Goal: Complete application form

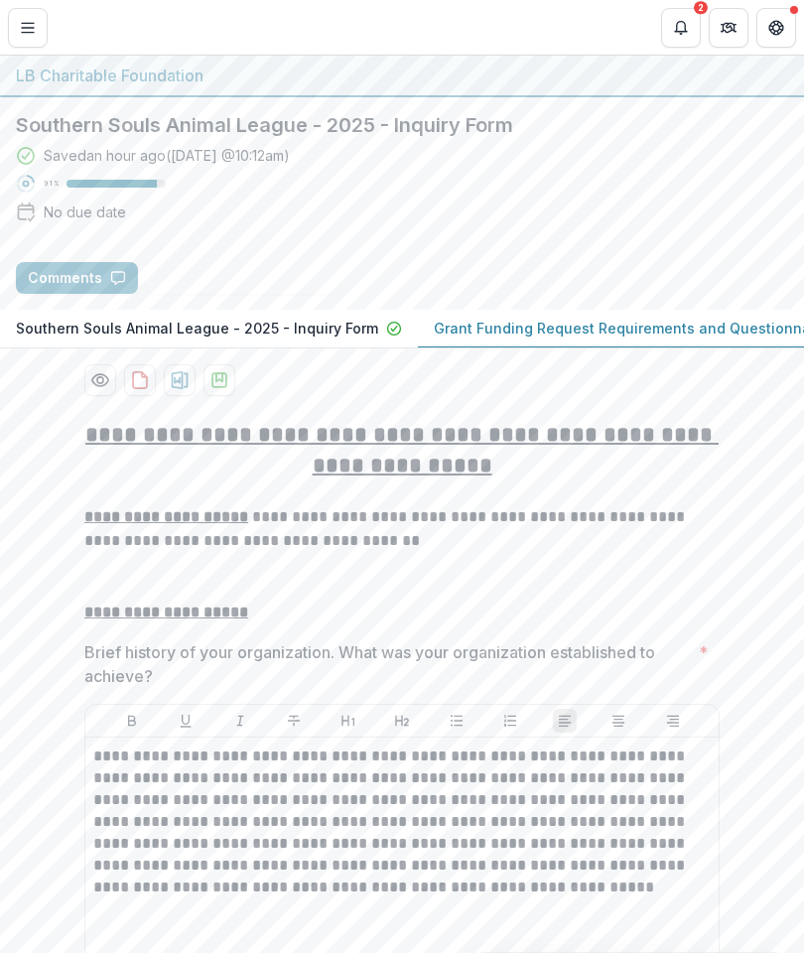
scroll to position [12416, 0]
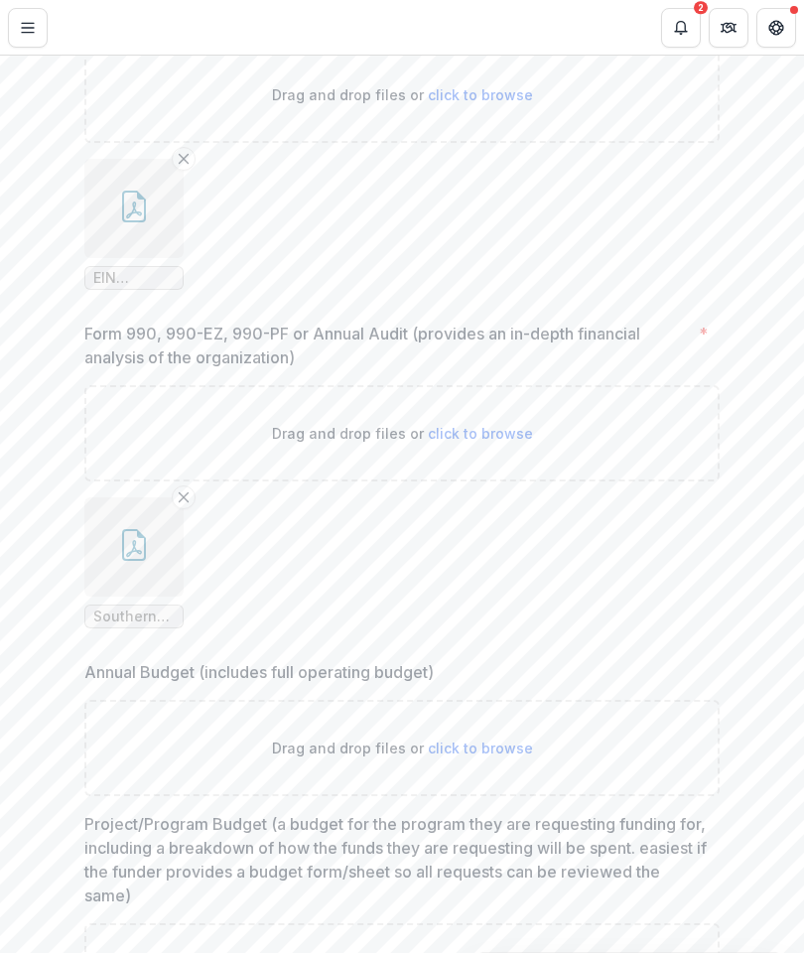
type input "**********"
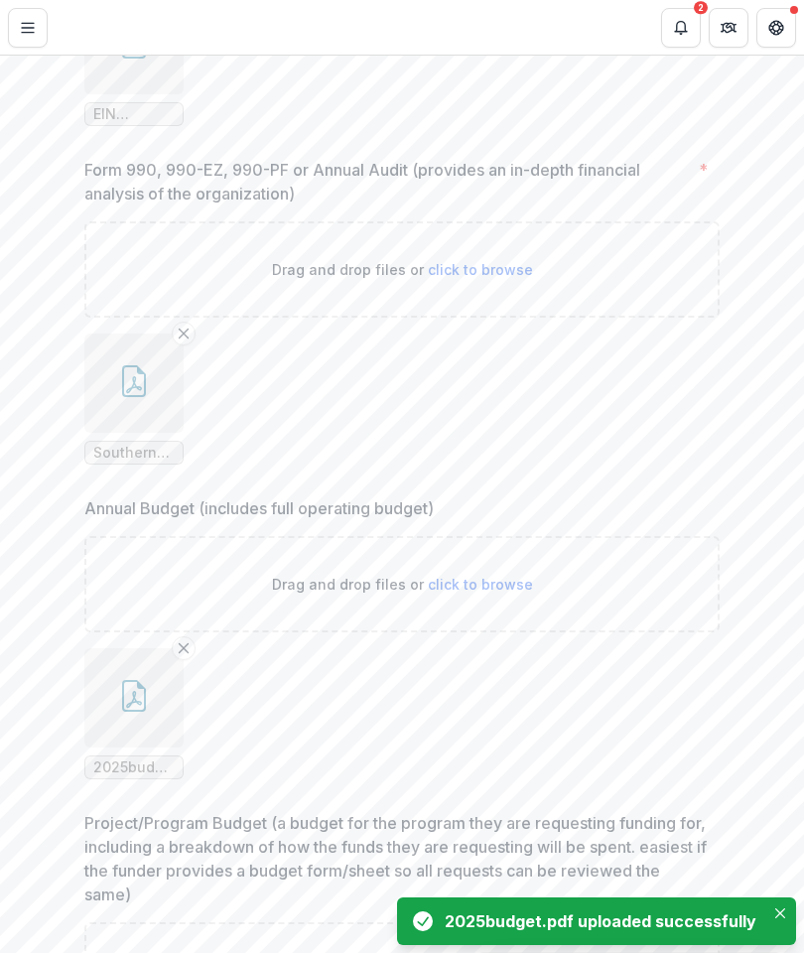
scroll to position [12579, 0]
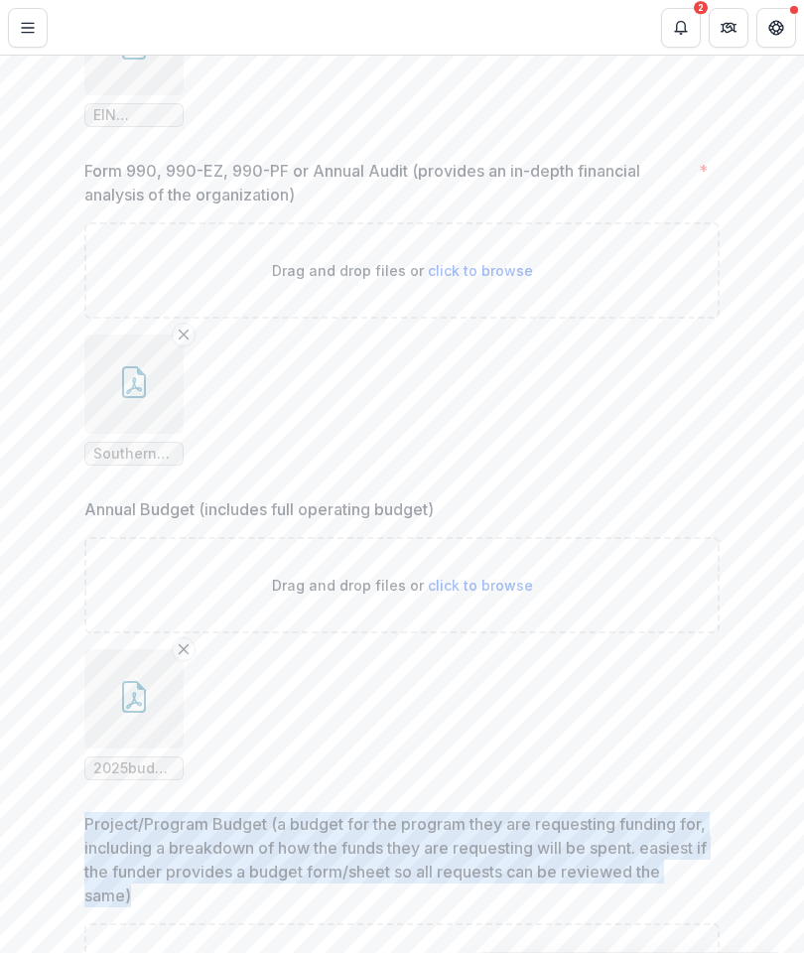
copy p "Project/Program Budget (a budget for the program they are requesting funding fo…"
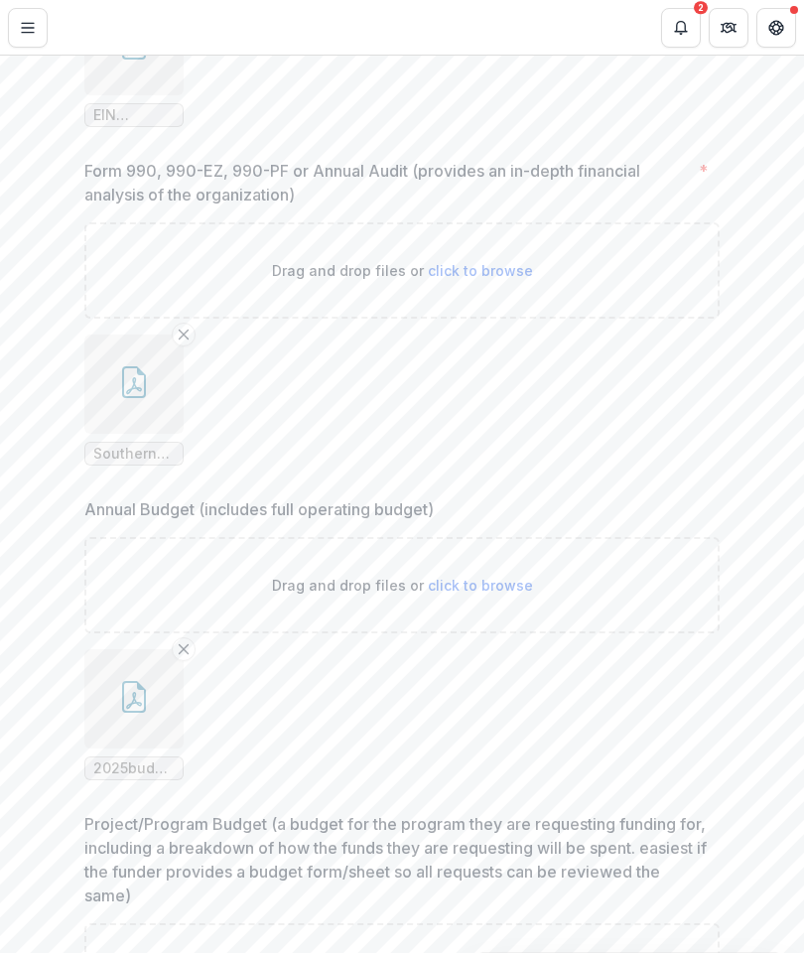
click at [487, 924] on div "Drag and drop files or click to browse" at bounding box center [402, 972] width 636 height 96
type input "**********"
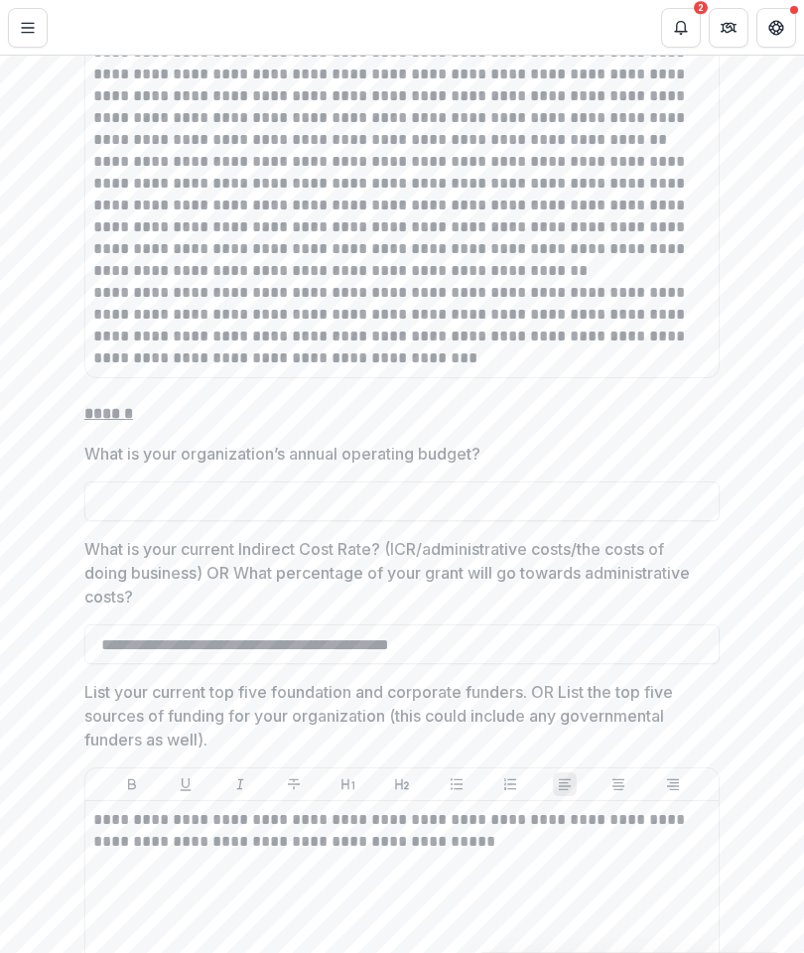
scroll to position [7118, 0]
click at [115, 483] on input "What is your organization’s annual operating budget?" at bounding box center [402, 503] width 636 height 40
type input "*******"
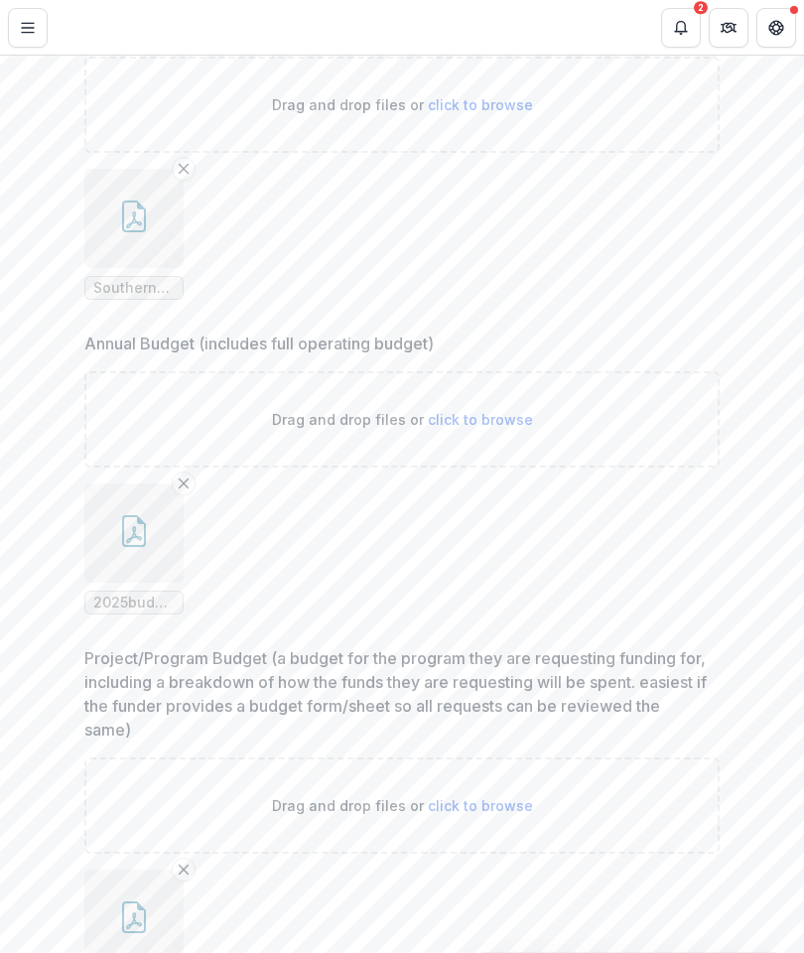
scroll to position [12742, 0]
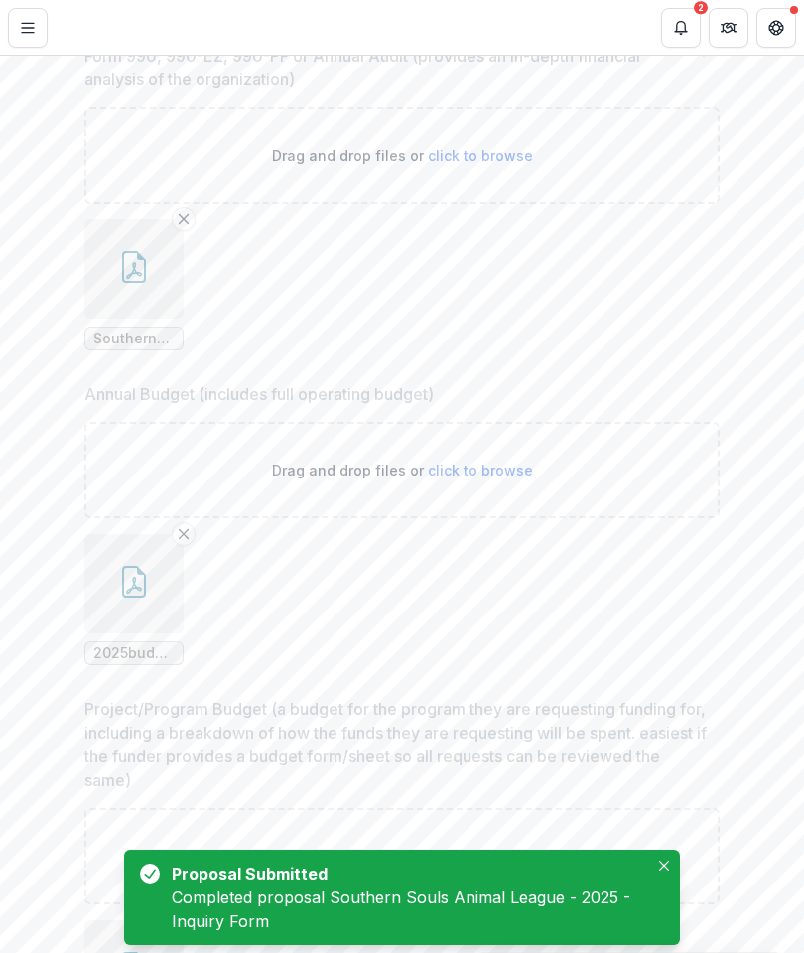
scroll to position [5551, 0]
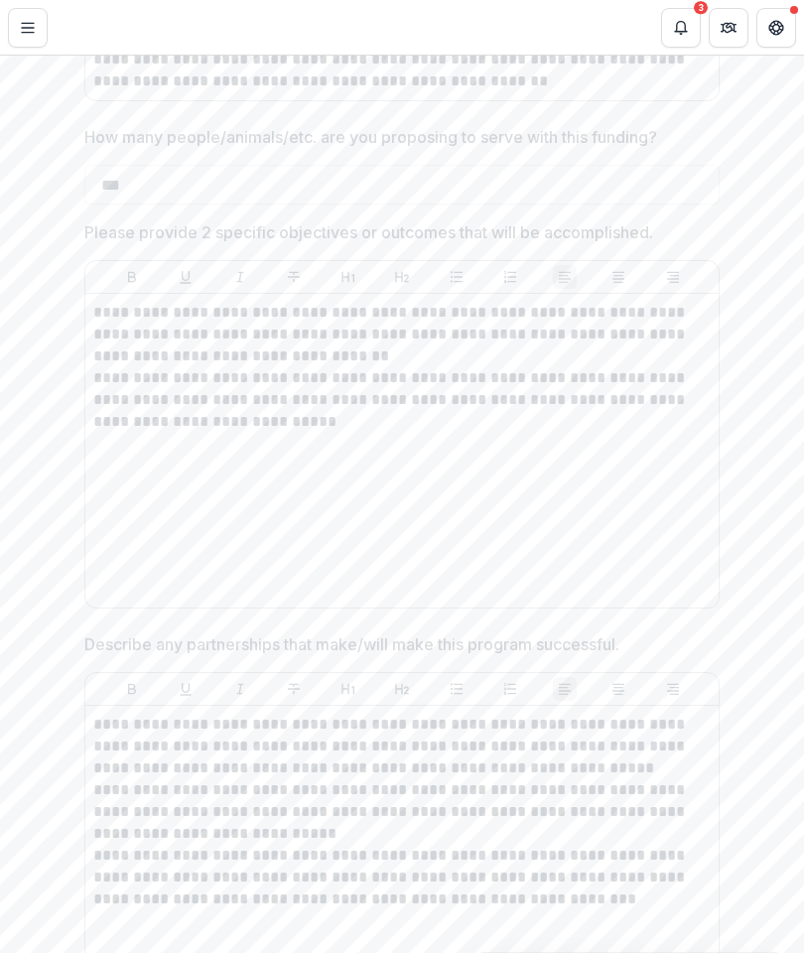
click at [16, 952] on button "Close" at bounding box center [8, 965] width 16 height 24
click at [12, 32] on button "Toggle Menu" at bounding box center [28, 28] width 40 height 40
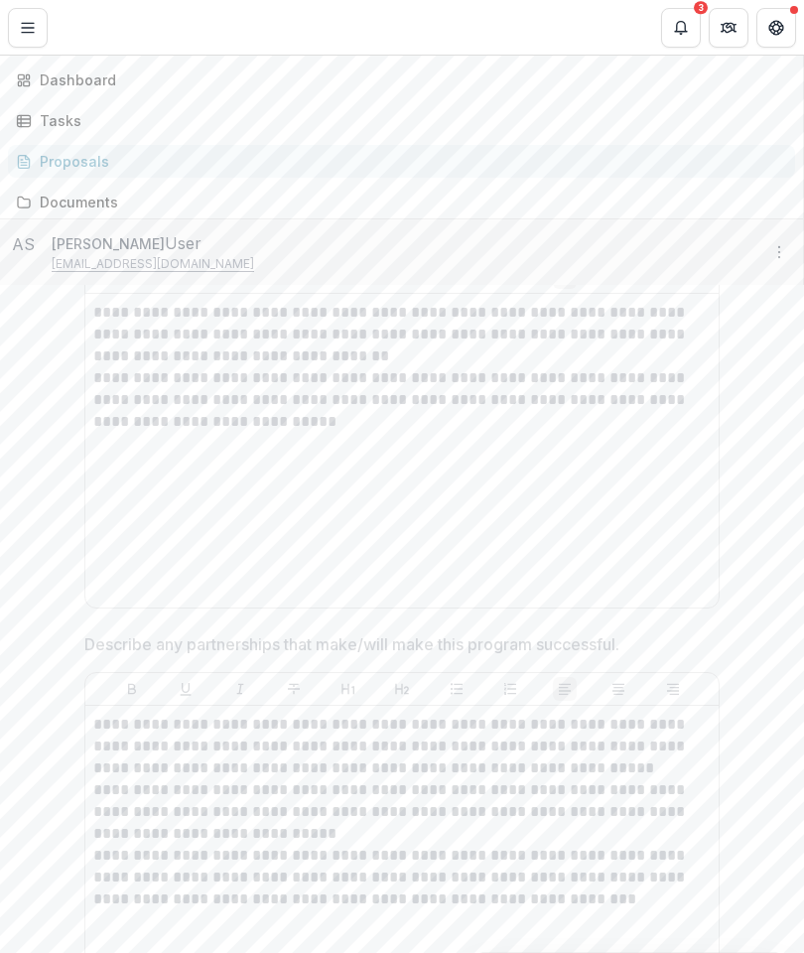
click at [43, 90] on div "Dashboard" at bounding box center [410, 80] width 740 height 21
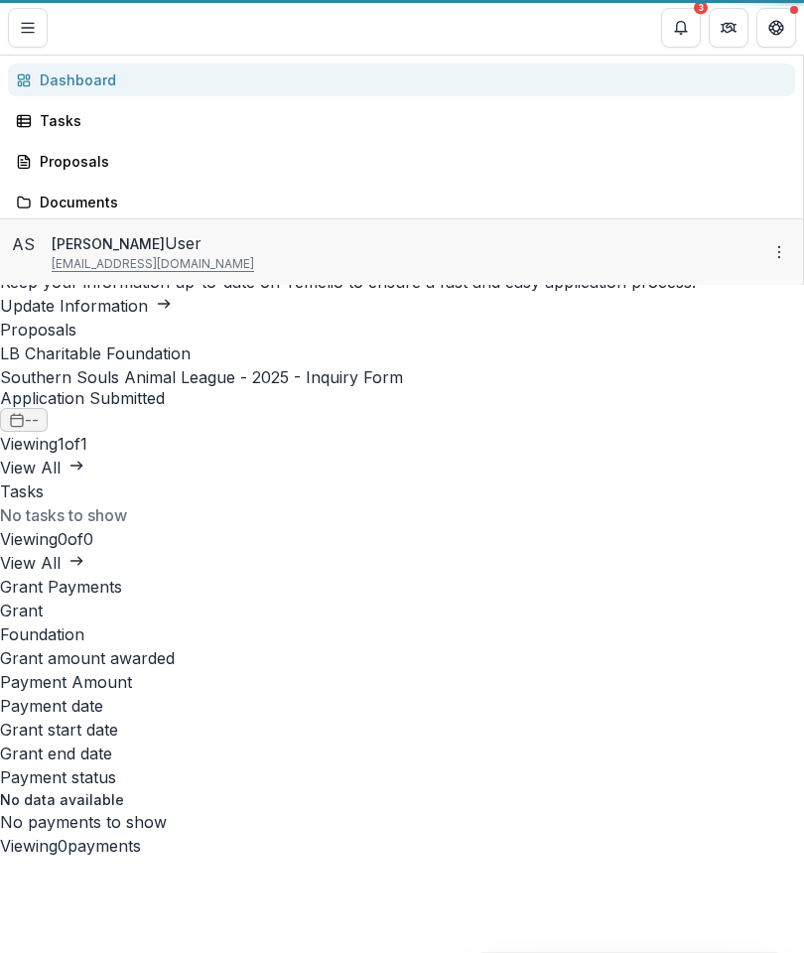
scroll to position [783, 0]
click at [456, 952] on div "Southern Souls Animal League Nonprofit Team Settings Settings Dashboard Tasks P…" at bounding box center [402, 953] width 804 height 0
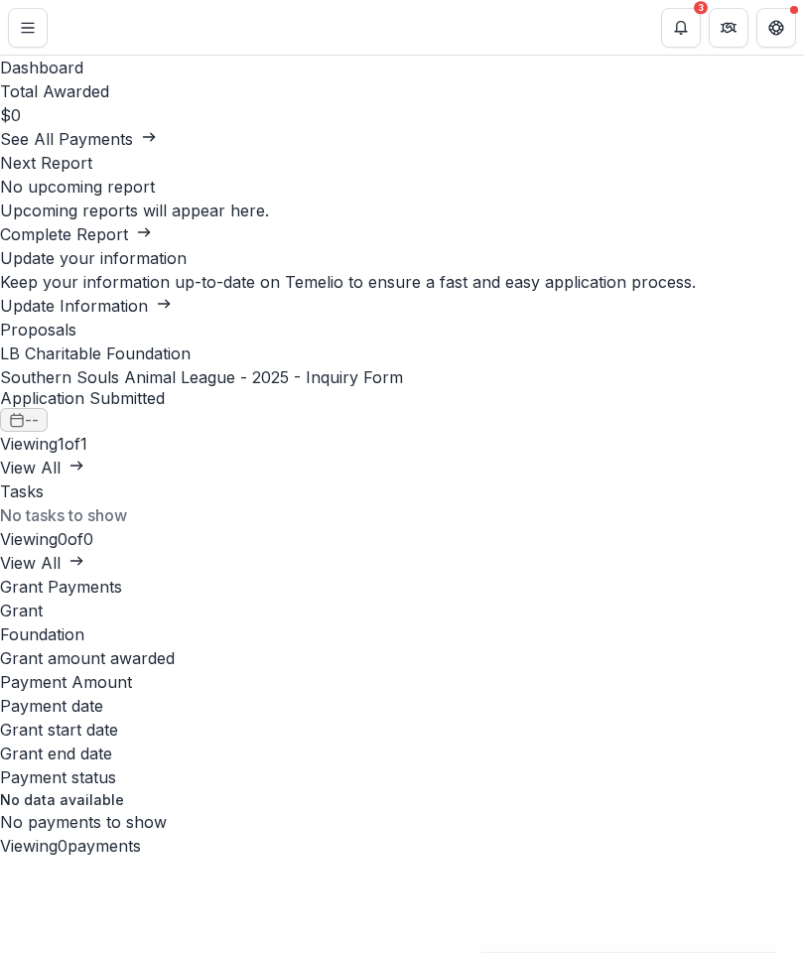
click at [675, 26] on icon "Notifications" at bounding box center [681, 28] width 16 height 16
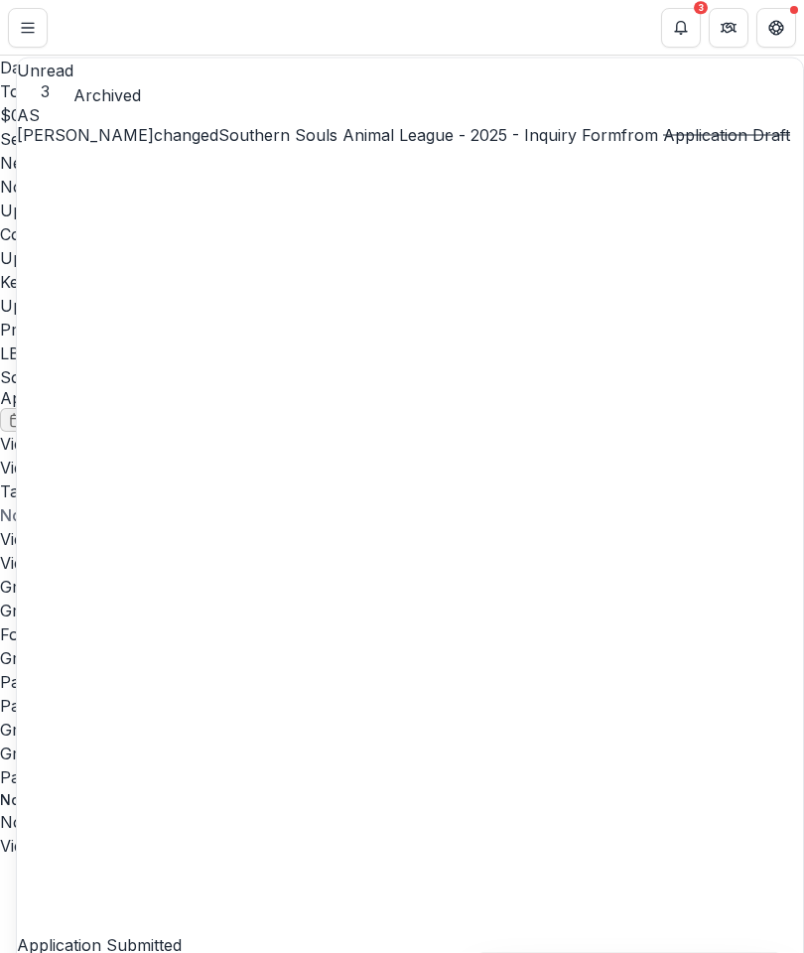
scroll to position [760, 0]
click at [678, 24] on icon "Notifications" at bounding box center [681, 28] width 16 height 16
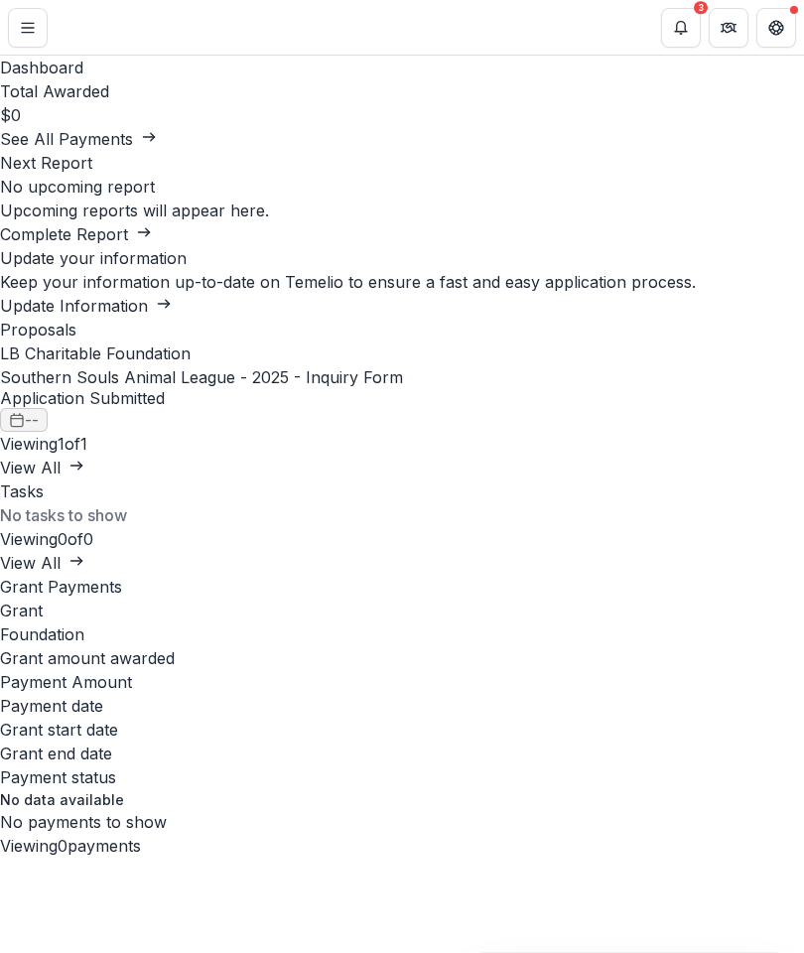
click at [714, 37] on button "Partners" at bounding box center [729, 28] width 40 height 40
click at [778, 24] on icon "Get Help" at bounding box center [777, 23] width 5 height 4
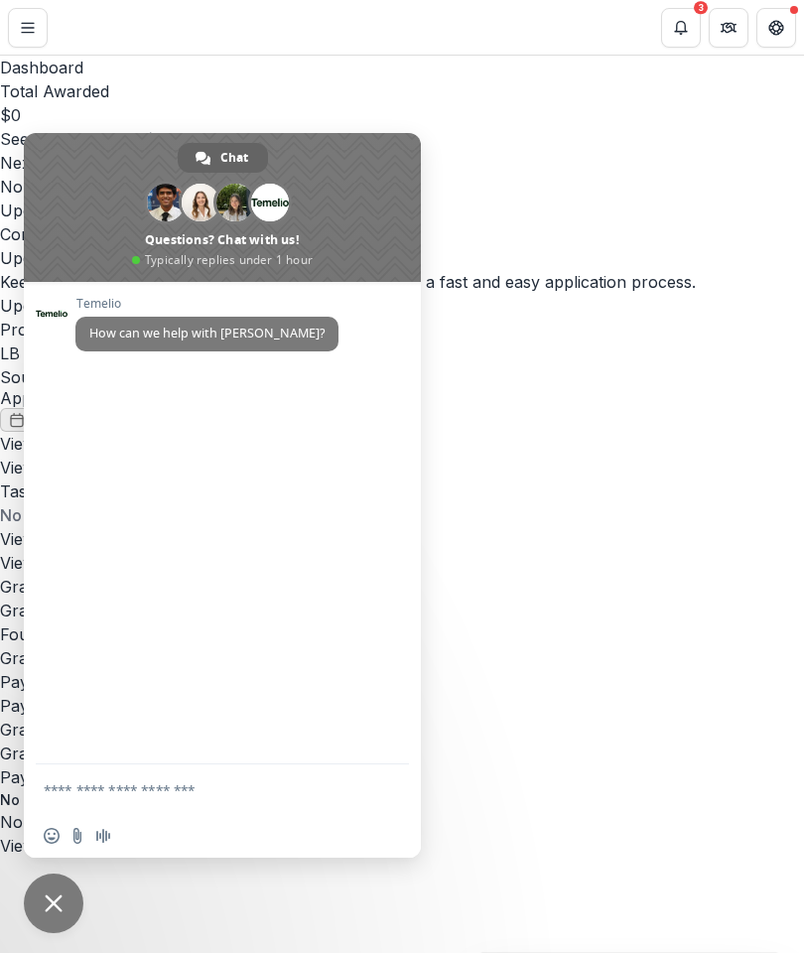
click at [777, 23] on icon "Get Help" at bounding box center [777, 28] width 16 height 16
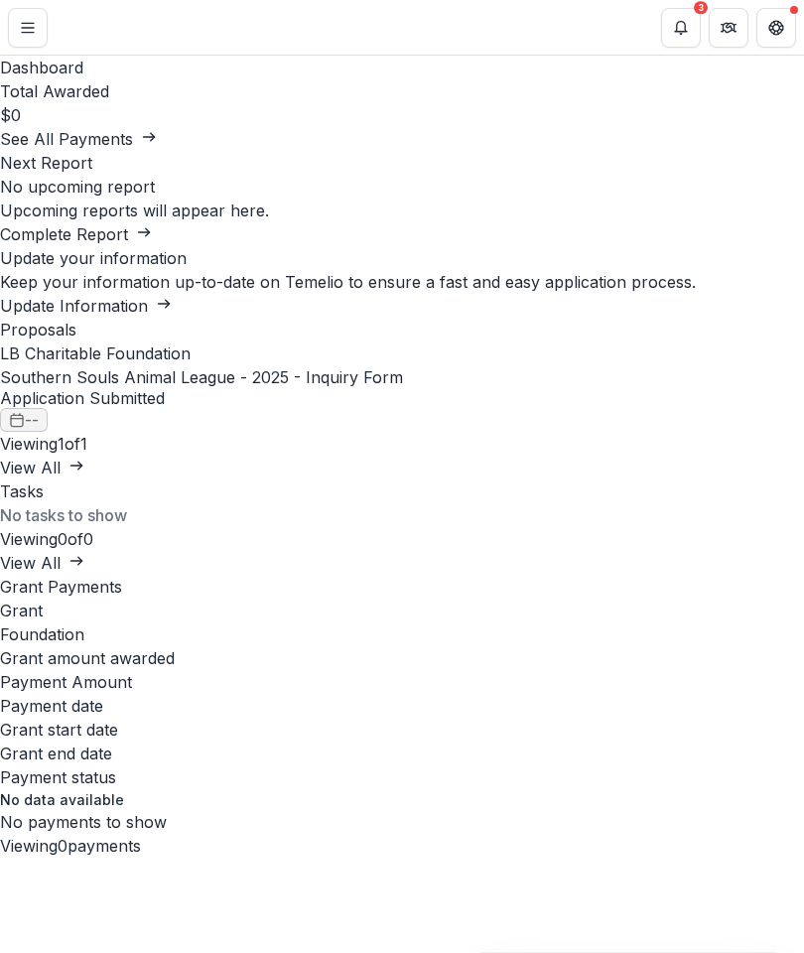
scroll to position [0, 0]
click at [776, 22] on icon "Get Help" at bounding box center [777, 28] width 16 height 16
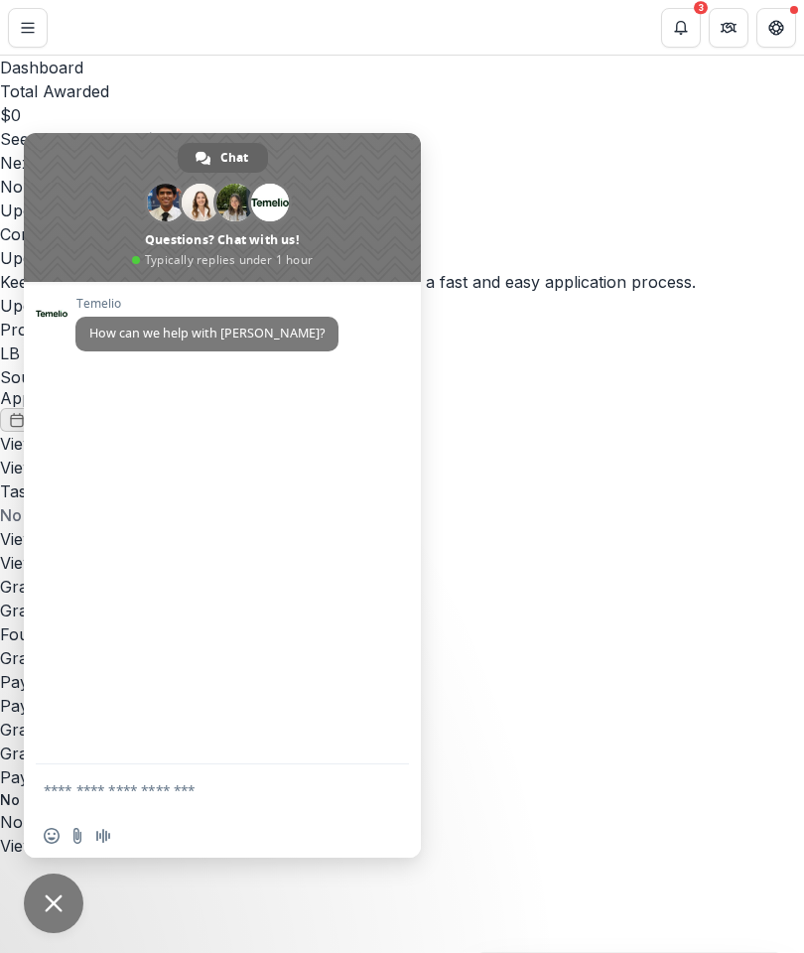
click at [403, 387] on link "Southern Souls Animal League - 2025 - Inquiry Form" at bounding box center [201, 377] width 403 height 20
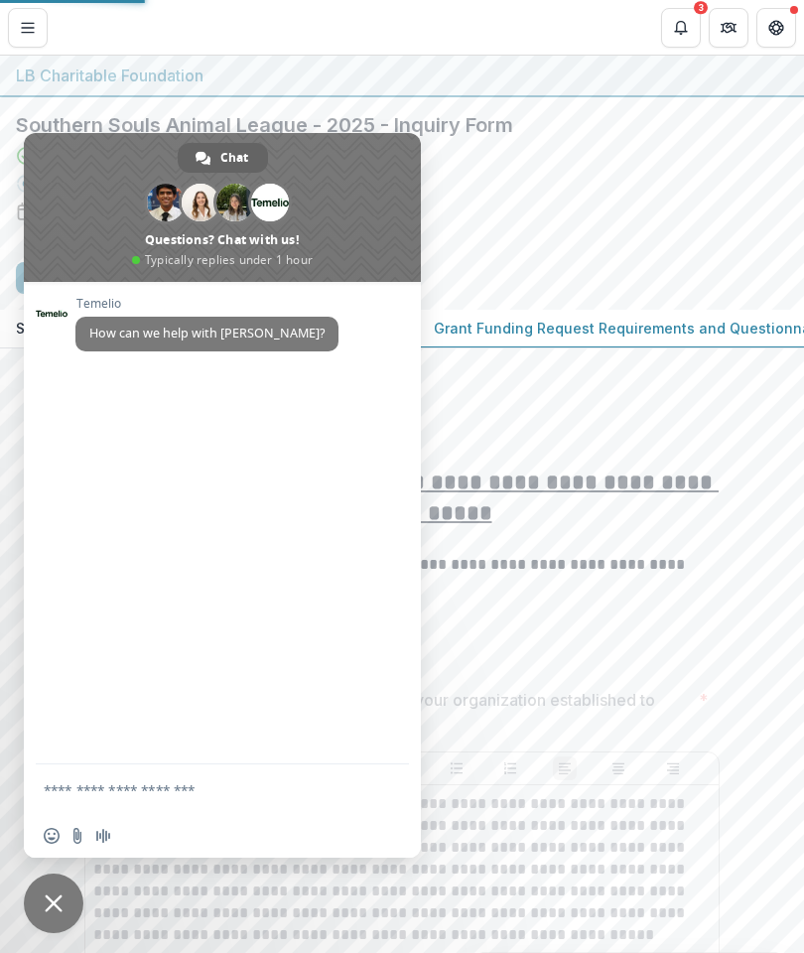
click at [476, 78] on div "LB Charitable Foundation" at bounding box center [402, 76] width 773 height 24
click at [527, 158] on div "Saved a minute ago ( [DATE] @ 11:10am ) 100 % No due date" at bounding box center [402, 187] width 773 height 85
click at [65, 903] on span "Close chat" at bounding box center [54, 904] width 60 height 60
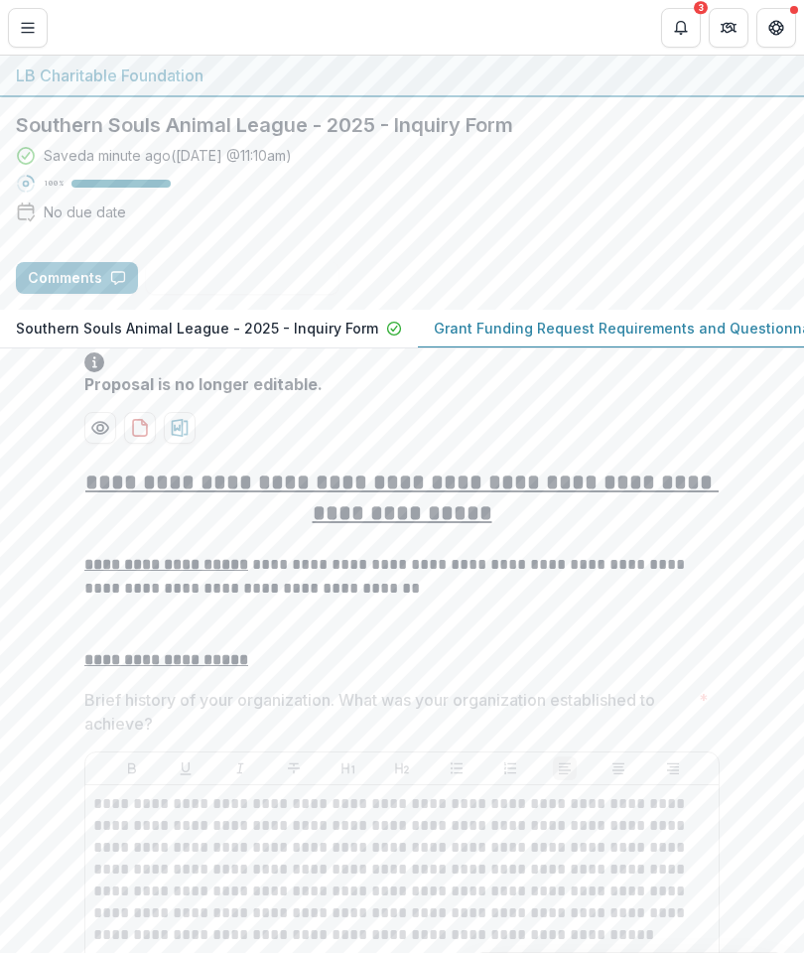
click at [31, 26] on icon "Toggle Menu" at bounding box center [28, 28] width 16 height 16
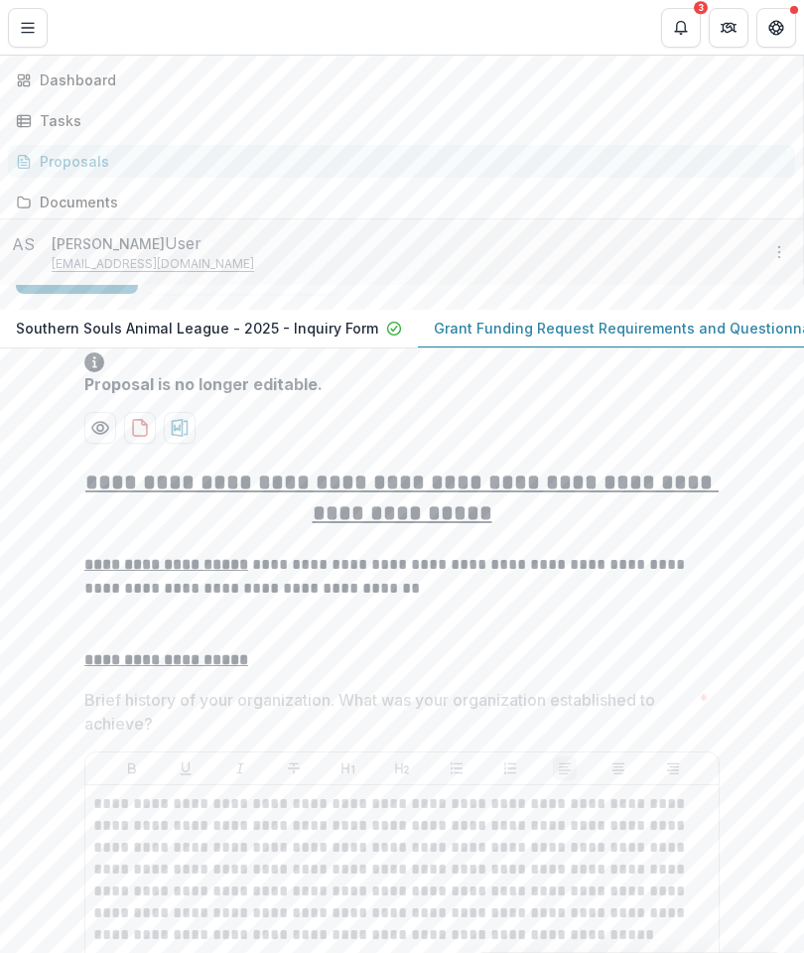
click at [769, 33] on button "Open entity switcher" at bounding box center [783, 28] width 28 height 40
click at [4, 96] on div "Dashboard" at bounding box center [401, 80] width 803 height 33
click at [40, 131] on div "Tasks" at bounding box center [410, 120] width 740 height 21
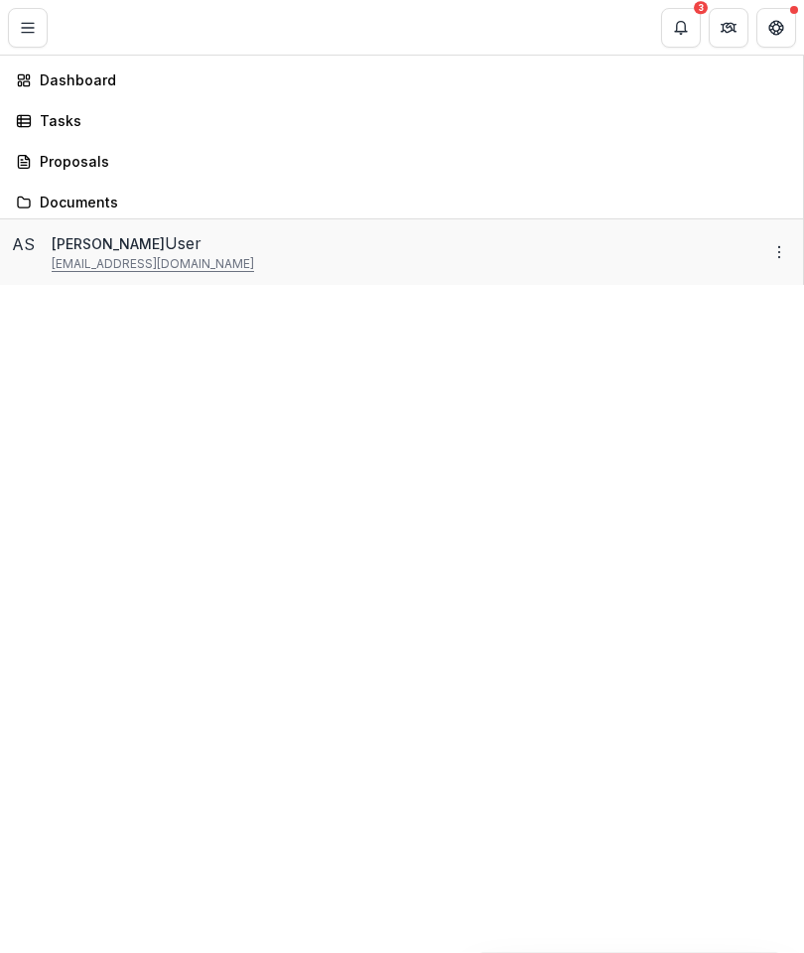
click at [40, 213] on div "Documents" at bounding box center [410, 202] width 740 height 21
click at [698, 952] on div "Southern Souls Animal League Nonprofit Team Settings Settings Dashboard Tasks P…" at bounding box center [402, 953] width 804 height 0
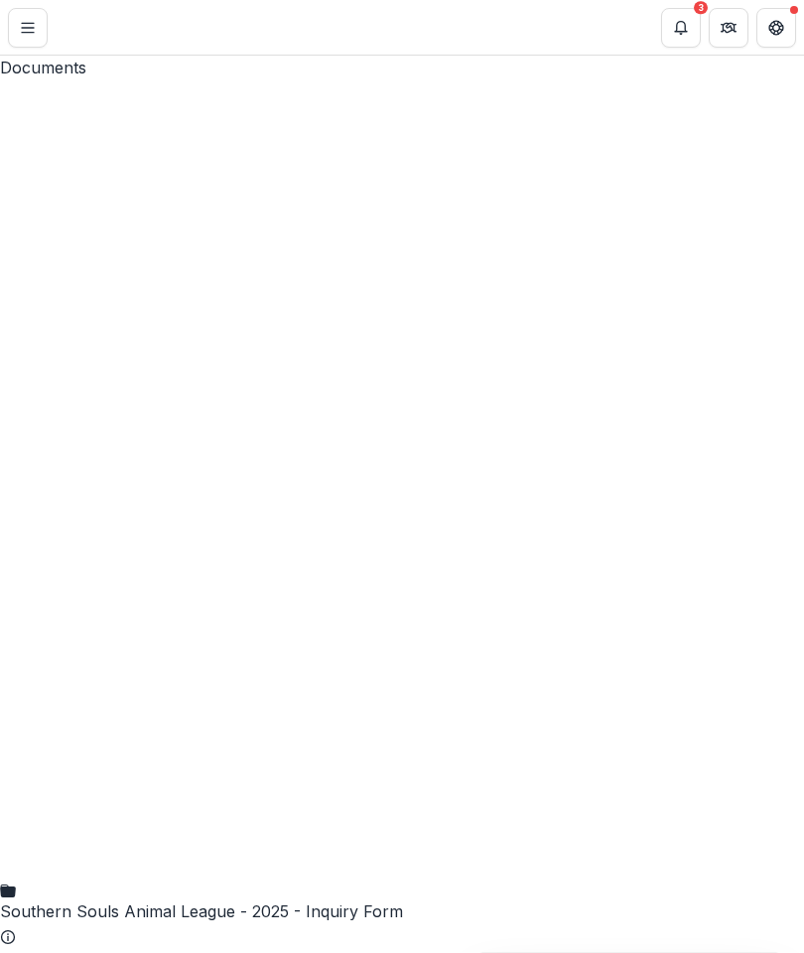
click at [34, 15] on button "Toggle Menu" at bounding box center [28, 28] width 40 height 40
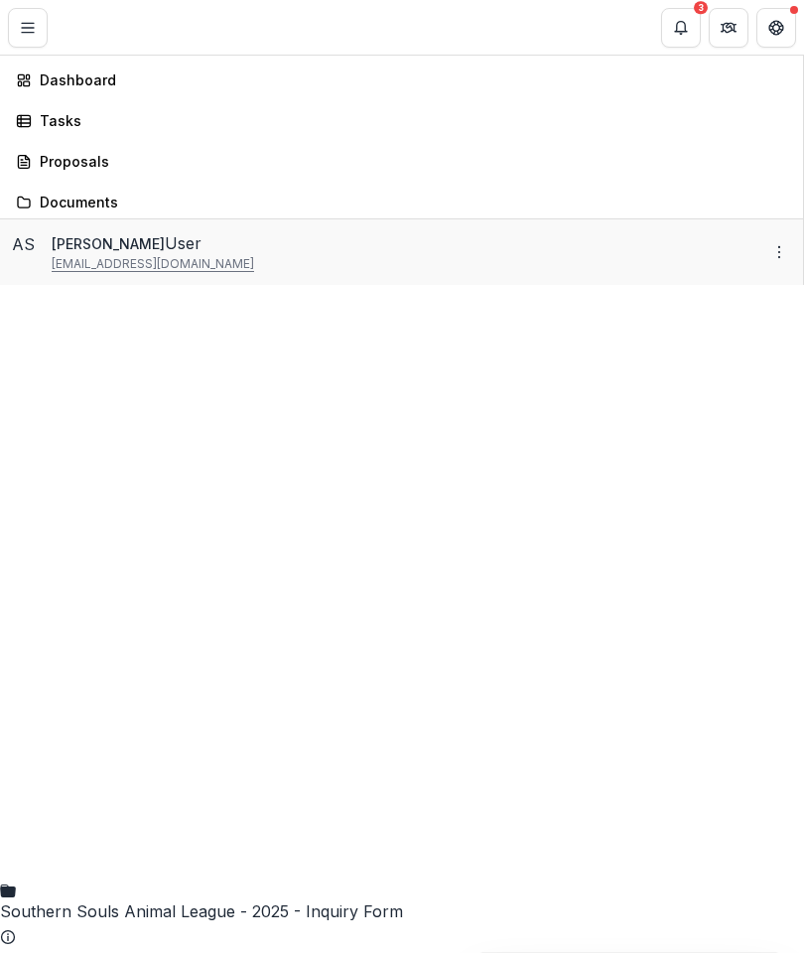
click at [40, 90] on div "Dashboard" at bounding box center [410, 80] width 740 height 21
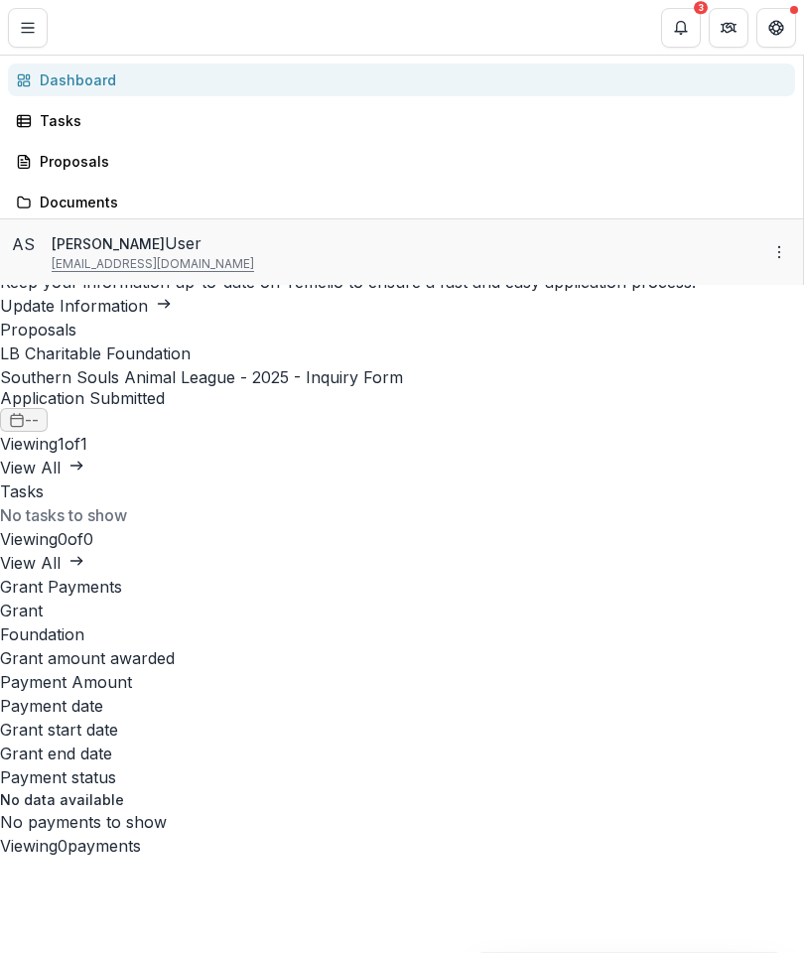
click at [715, 952] on div "Southern Souls Animal League Nonprofit Team Settings Settings Dashboard Tasks P…" at bounding box center [402, 953] width 804 height 0
